Goal: Information Seeking & Learning: Learn about a topic

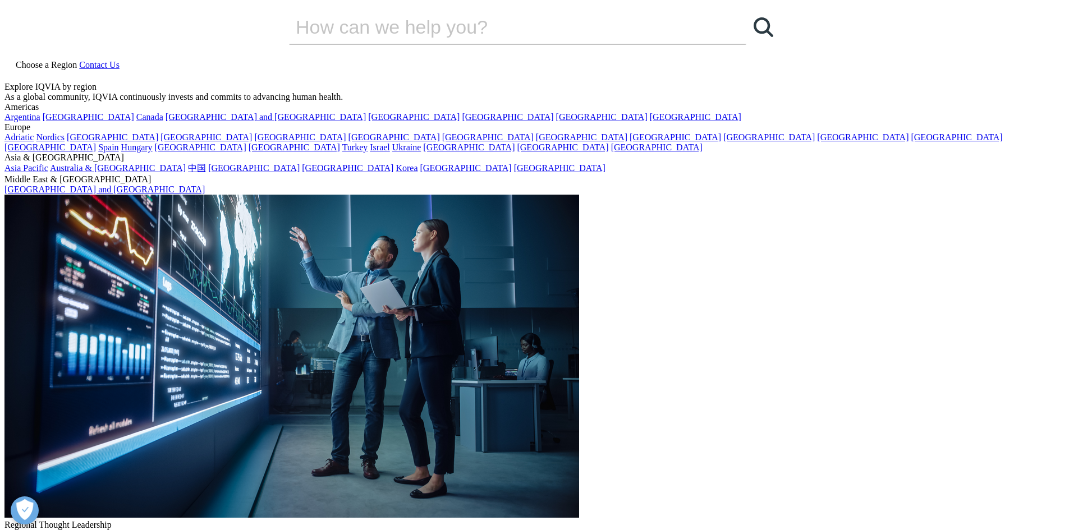
click at [77, 82] on div "Explore IQVIA by region" at bounding box center [534, 87] width 1060 height 10
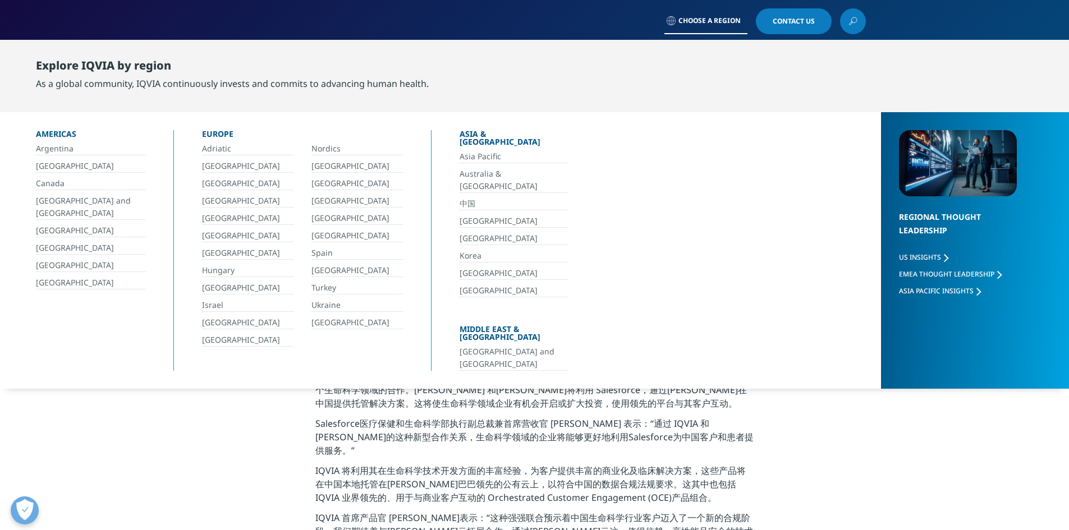
drag, startPoint x: 554, startPoint y: 83, endPoint x: 612, endPoint y: 63, distance: 61.2
click at [554, 84] on div "Explore IQVIA by region As a global community, IQVIA continuously invests and c…" at bounding box center [544, 74] width 1016 height 58
click at [710, 18] on span "Choose a Region" at bounding box center [709, 20] width 62 height 9
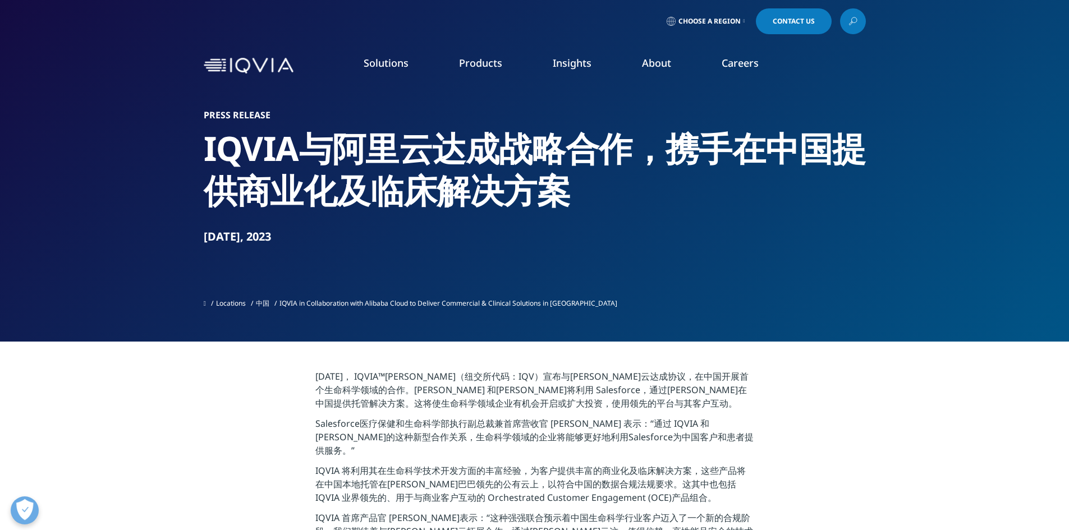
click at [640, 64] on li "About FEATURED INNOVATIONS IQVIA Connected Intelligence™ IQVIA Healthcare-grade…" at bounding box center [657, 74] width 80 height 36
click at [332, 149] on link "Our Story" at bounding box center [430, 151] width 255 height 12
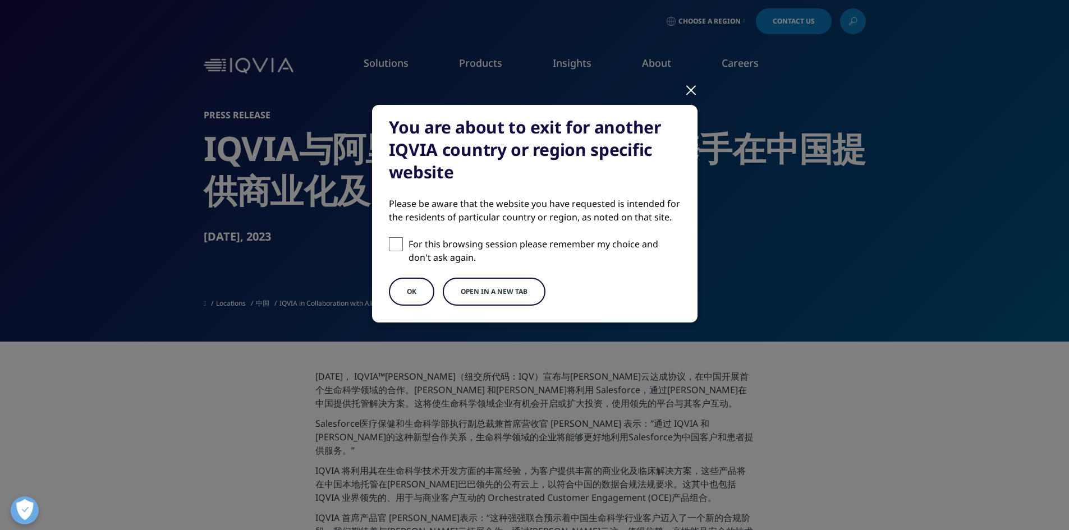
click at [507, 286] on button "Open in a new tab" at bounding box center [494, 292] width 103 height 28
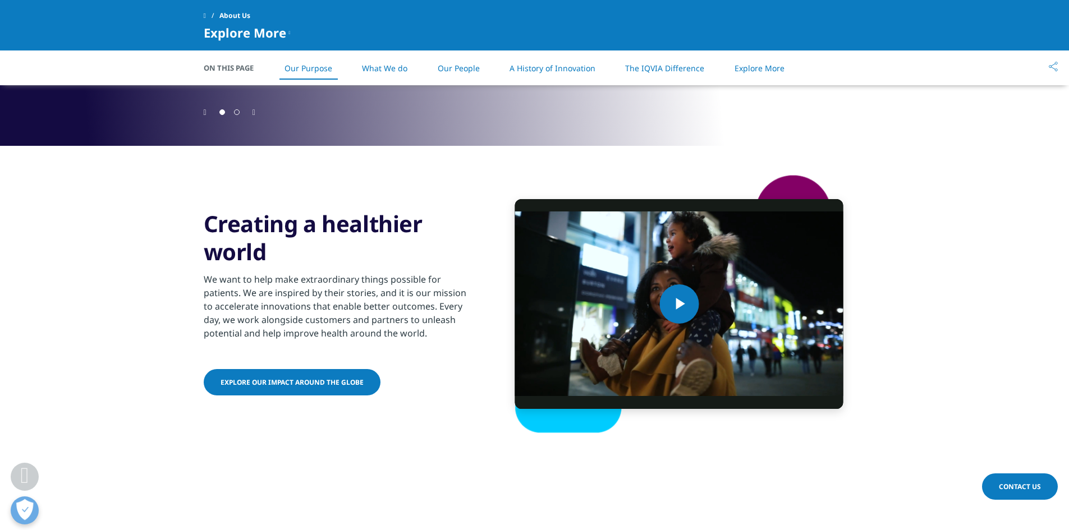
scroll to position [505, 0]
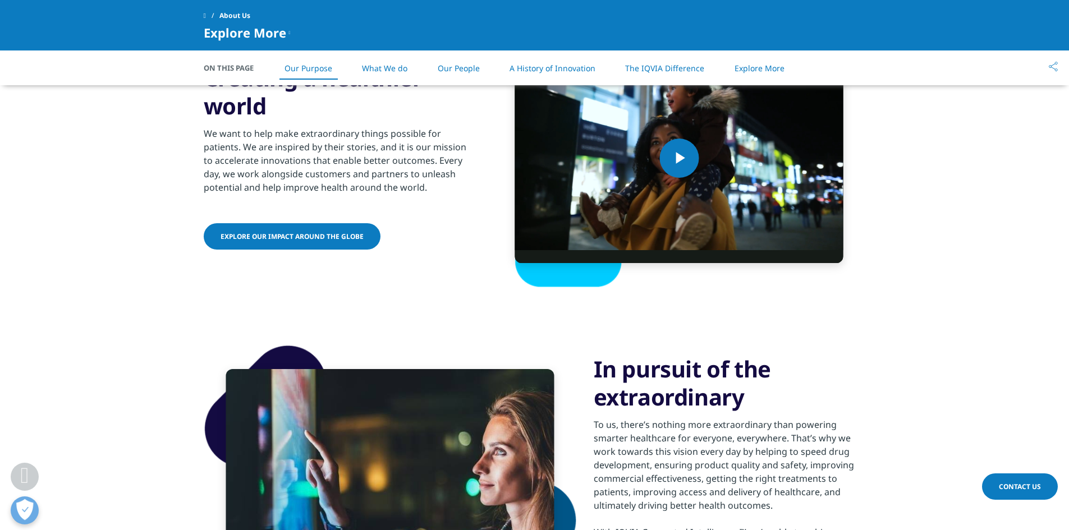
click at [401, 70] on link "What We do" at bounding box center [384, 68] width 45 height 11
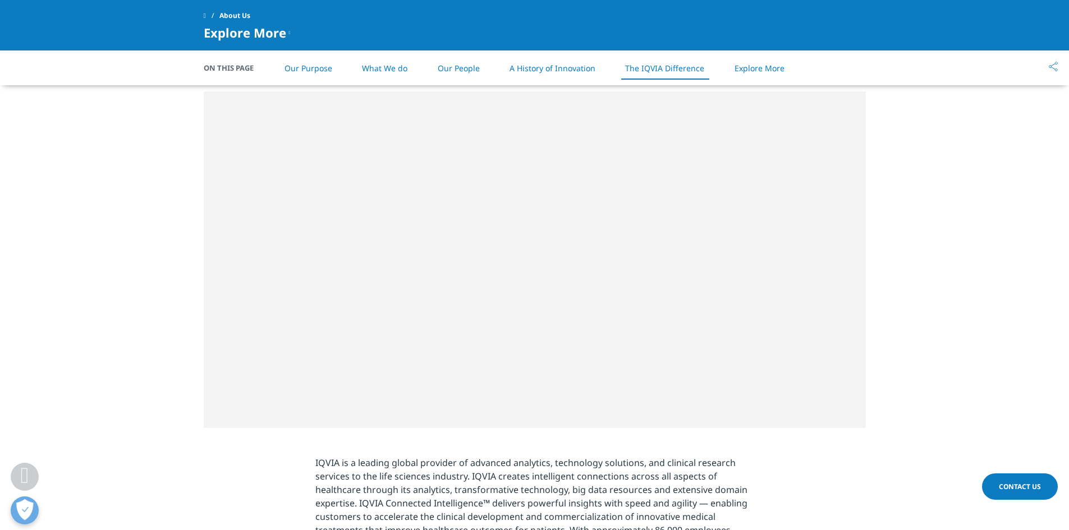
scroll to position [2302, 0]
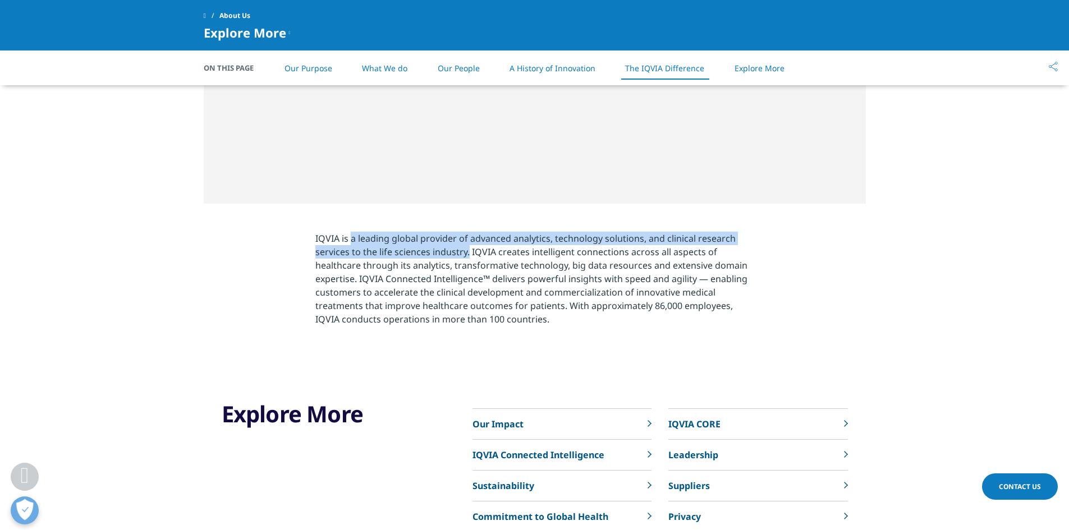
drag, startPoint x: 351, startPoint y: 239, endPoint x: 468, endPoint y: 256, distance: 118.6
click at [468, 256] on p "IQVIA is a leading global provider of advanced analytics, technology solutions,…" at bounding box center [534, 282] width 438 height 101
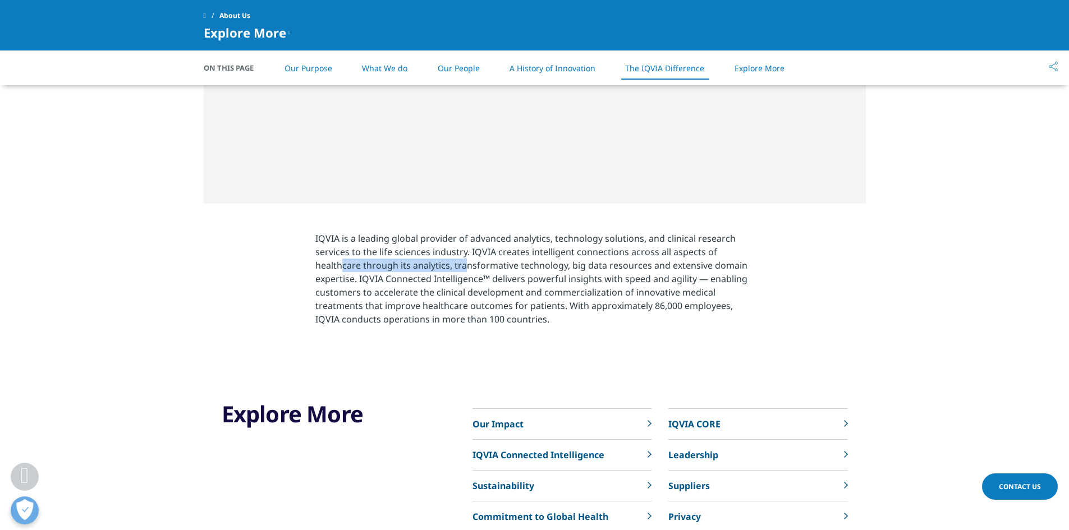
drag, startPoint x: 342, startPoint y: 265, endPoint x: 464, endPoint y: 269, distance: 121.8
click at [464, 269] on p "IQVIA is a leading global provider of advanced analytics, technology solutions,…" at bounding box center [534, 282] width 438 height 101
click at [534, 295] on p "IQVIA is a leading global provider of advanced analytics, technology solutions,…" at bounding box center [534, 282] width 438 height 101
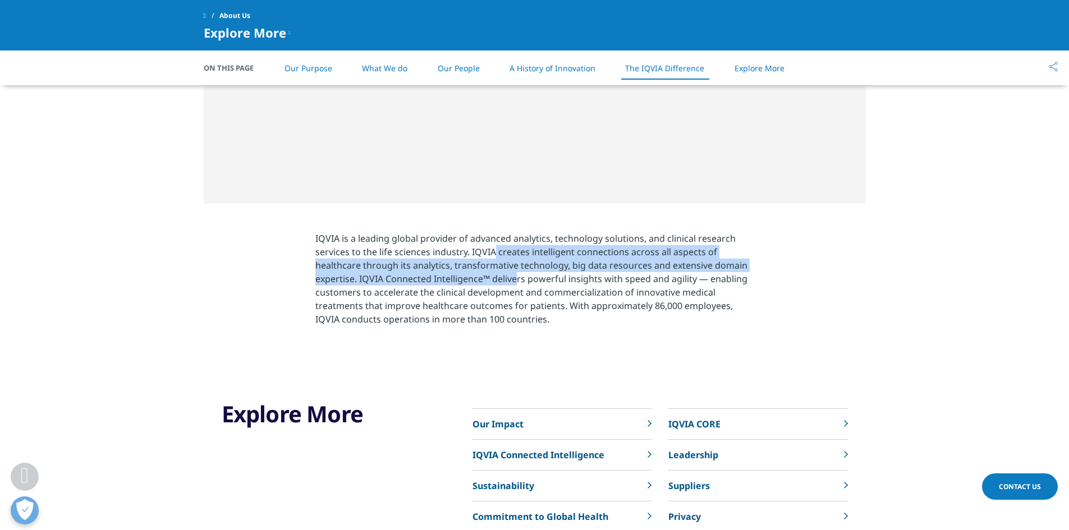
drag, startPoint x: 495, startPoint y: 253, endPoint x: 515, endPoint y: 277, distance: 31.1
click at [515, 277] on p "IQVIA is a leading global provider of advanced analytics, technology solutions,…" at bounding box center [534, 282] width 438 height 101
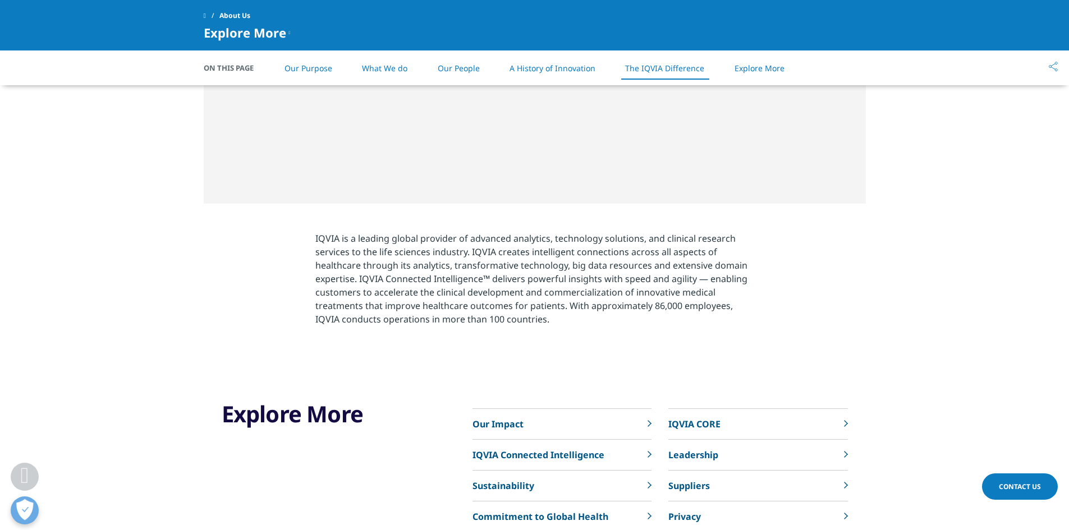
click at [513, 297] on p "IQVIA is a leading global provider of advanced analytics, technology solutions,…" at bounding box center [534, 282] width 438 height 101
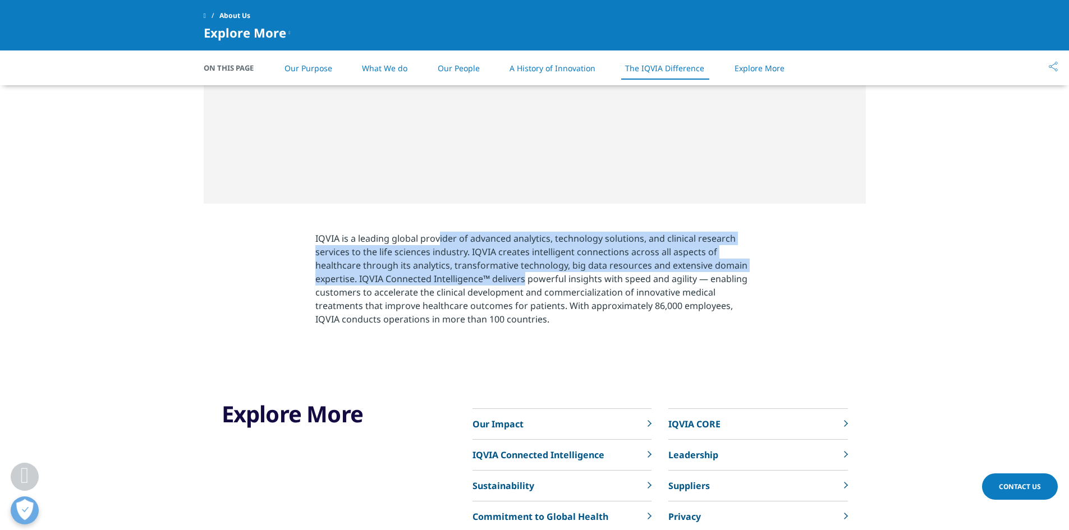
drag, startPoint x: 524, startPoint y: 278, endPoint x: 435, endPoint y: 251, distance: 92.7
click at [437, 224] on section "IQVIA is a leading global provider of advanced analytics, technology solutions,…" at bounding box center [534, 282] width 1069 height 157
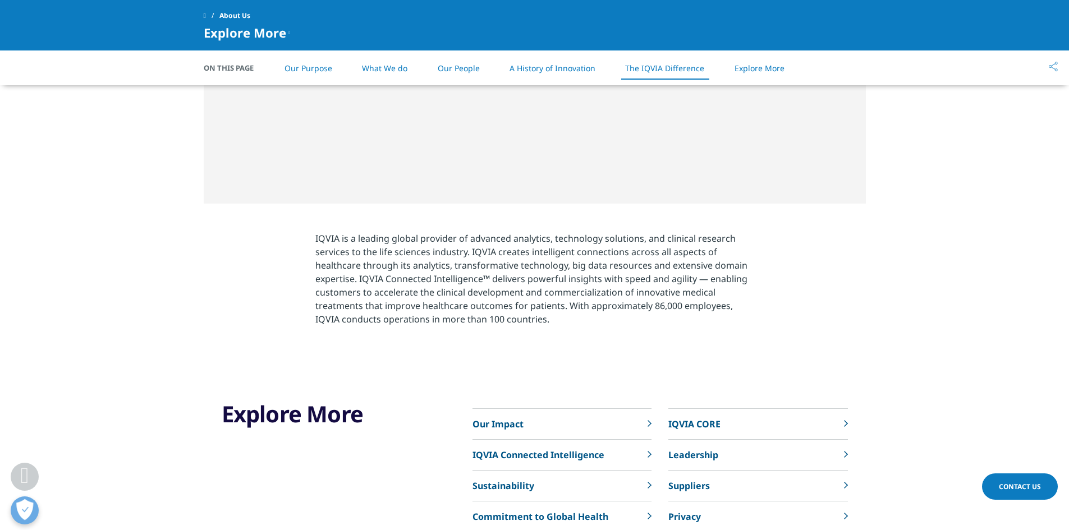
click at [451, 300] on p "IQVIA is a leading global provider of advanced analytics, technology solutions,…" at bounding box center [534, 282] width 438 height 101
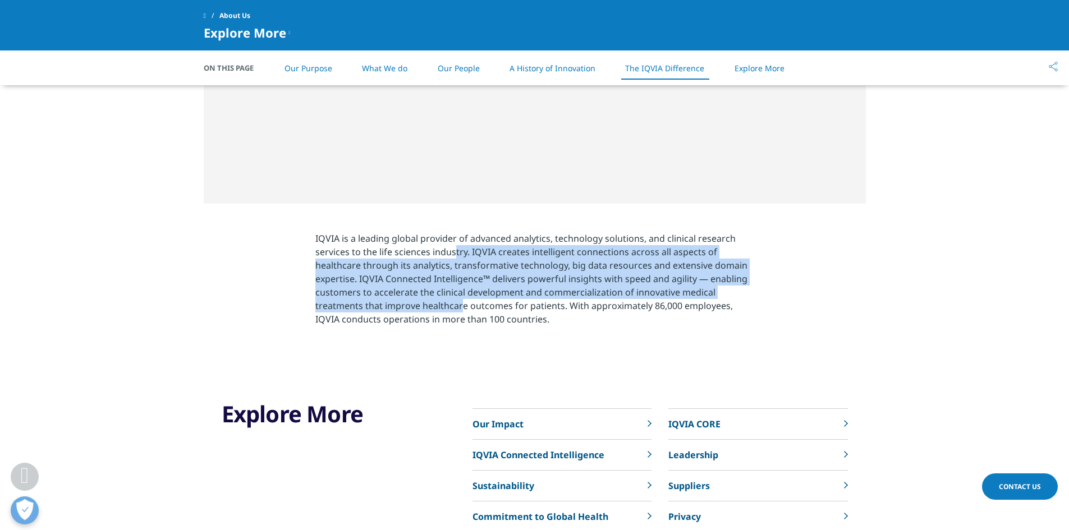
drag, startPoint x: 455, startPoint y: 250, endPoint x: 457, endPoint y: 319, distance: 69.1
click at [461, 310] on p "IQVIA is a leading global provider of advanced analytics, technology solutions,…" at bounding box center [534, 282] width 438 height 101
click at [454, 326] on p "IQVIA is a leading global provider of advanced analytics, technology solutions,…" at bounding box center [534, 282] width 438 height 101
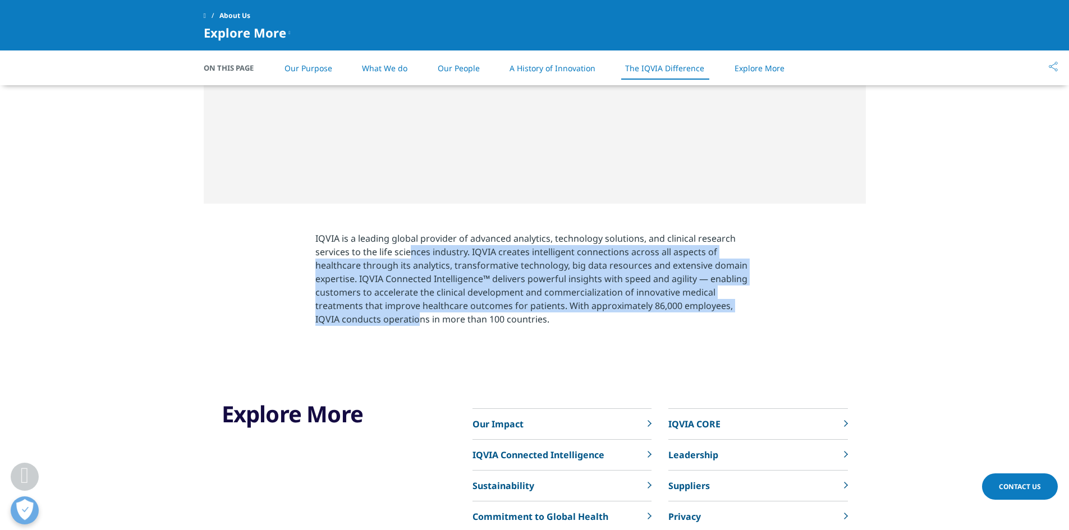
drag, startPoint x: 420, startPoint y: 304, endPoint x: 410, endPoint y: 255, distance: 50.5
click at [410, 255] on p "IQVIA is a leading global provider of advanced analytics, technology solutions,…" at bounding box center [534, 282] width 438 height 101
click at [458, 310] on p "IQVIA is a leading global provider of advanced analytics, technology solutions,…" at bounding box center [534, 282] width 438 height 101
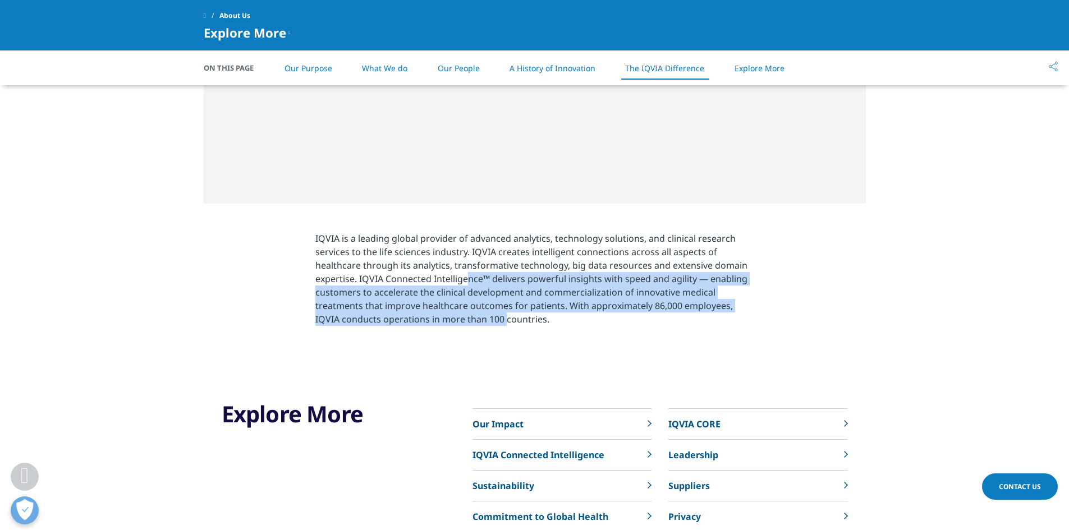
drag, startPoint x: 476, startPoint y: 282, endPoint x: 506, endPoint y: 338, distance: 63.2
click at [506, 338] on section "IQVIA is a leading global provider of advanced analytics, technology solutions,…" at bounding box center [534, 282] width 1069 height 157
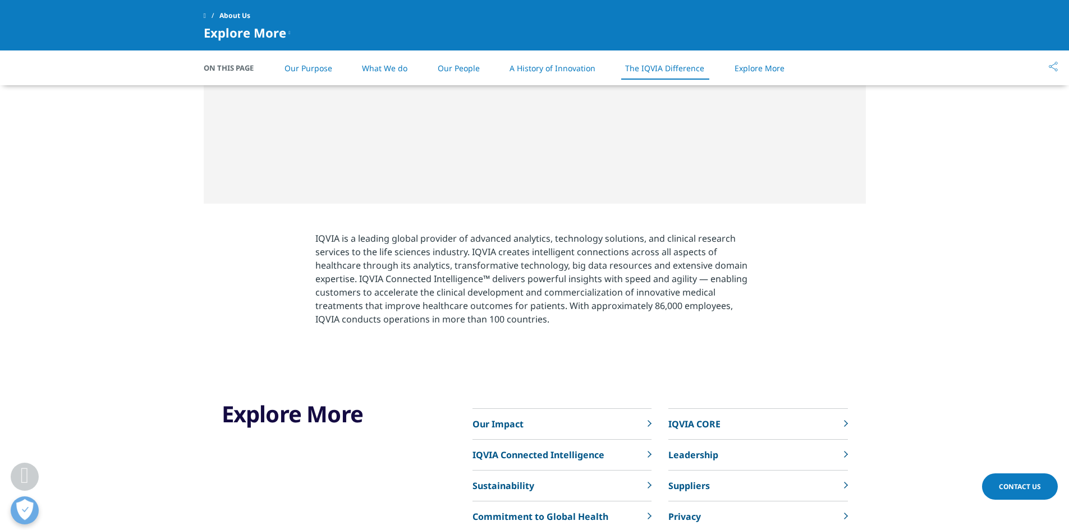
click at [512, 348] on section "IQVIA is a leading global provider of advanced analytics, technology solutions,…" at bounding box center [534, 282] width 1069 height 157
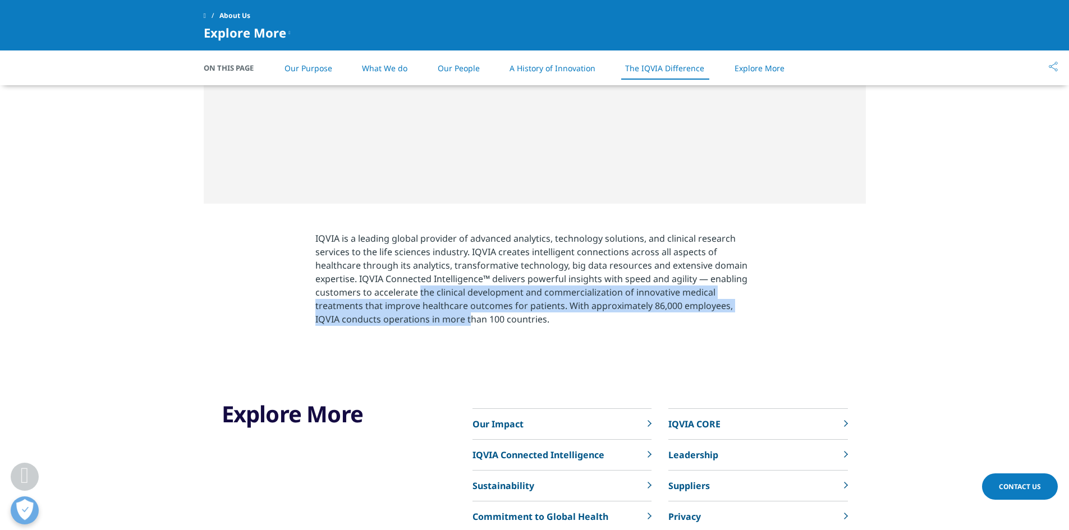
drag, startPoint x: 468, startPoint y: 328, endPoint x: 419, endPoint y: 293, distance: 60.7
click at [419, 293] on p "IQVIA is a leading global provider of advanced analytics, technology solutions,…" at bounding box center [534, 282] width 438 height 101
click at [567, 310] on p "IQVIA is a leading global provider of advanced analytics, technology solutions,…" at bounding box center [534, 282] width 438 height 101
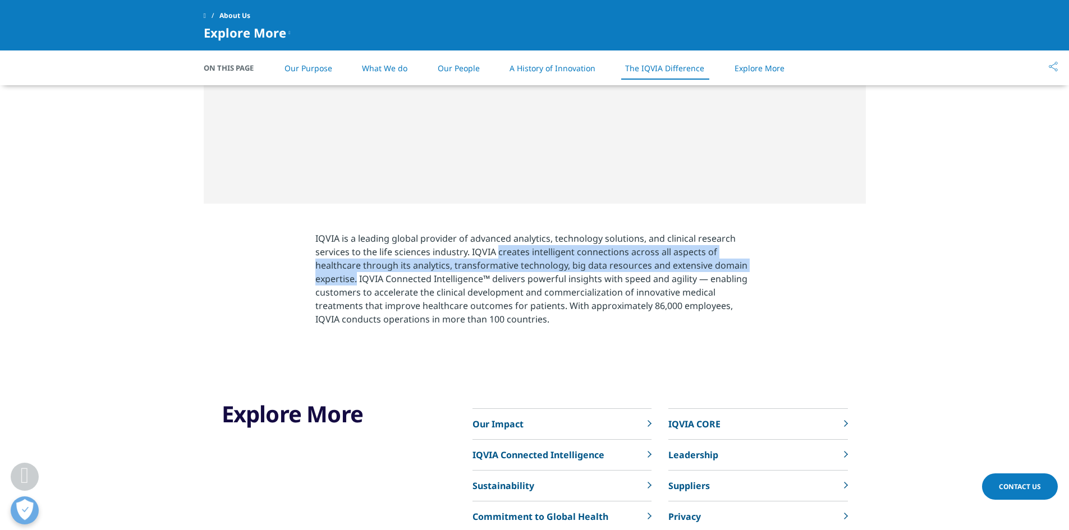
drag, startPoint x: 498, startPoint y: 253, endPoint x: 356, endPoint y: 281, distance: 144.1
click at [356, 281] on p "IQVIA is a leading global provider of advanced analytics, technology solutions,…" at bounding box center [534, 282] width 438 height 101
copy p "creates intelligent connections across all aspects of healthcare through its an…"
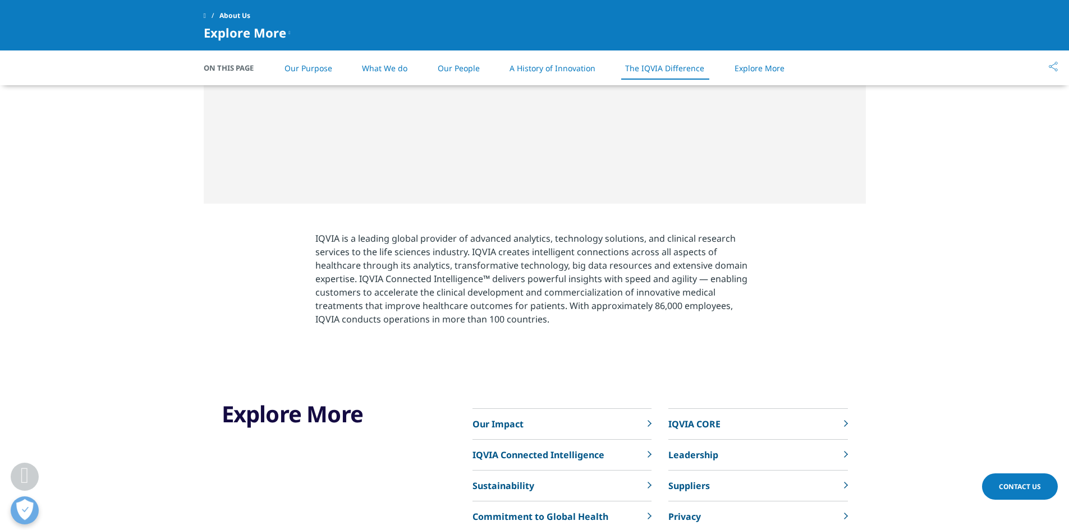
drag, startPoint x: 645, startPoint y: 297, endPoint x: 626, endPoint y: 299, distance: 19.2
click at [645, 296] on p "IQVIA is a leading global provider of advanced analytics, technology solutions,…" at bounding box center [534, 282] width 438 height 101
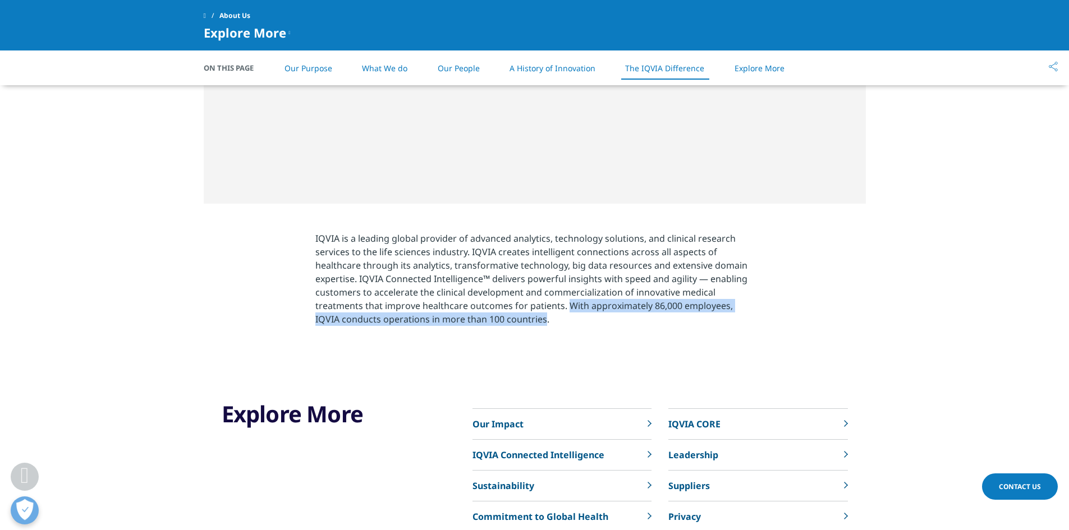
drag, startPoint x: 567, startPoint y: 305, endPoint x: 545, endPoint y: 318, distance: 25.9
click at [545, 318] on p "IQVIA is a leading global provider of advanced analytics, technology solutions,…" at bounding box center [534, 282] width 438 height 101
copy p "With approximately 86,000 employees, IQVIA conducts operations in more than 100…"
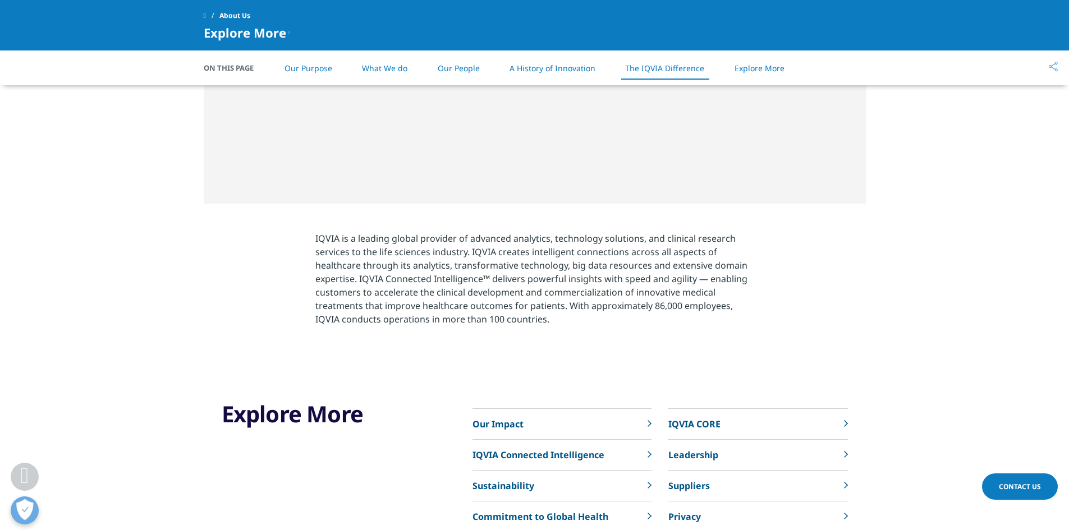
click at [740, 291] on p "IQVIA is a leading global provider of advanced analytics, technology solutions,…" at bounding box center [534, 282] width 438 height 101
